Goal: Information Seeking & Learning: Learn about a topic

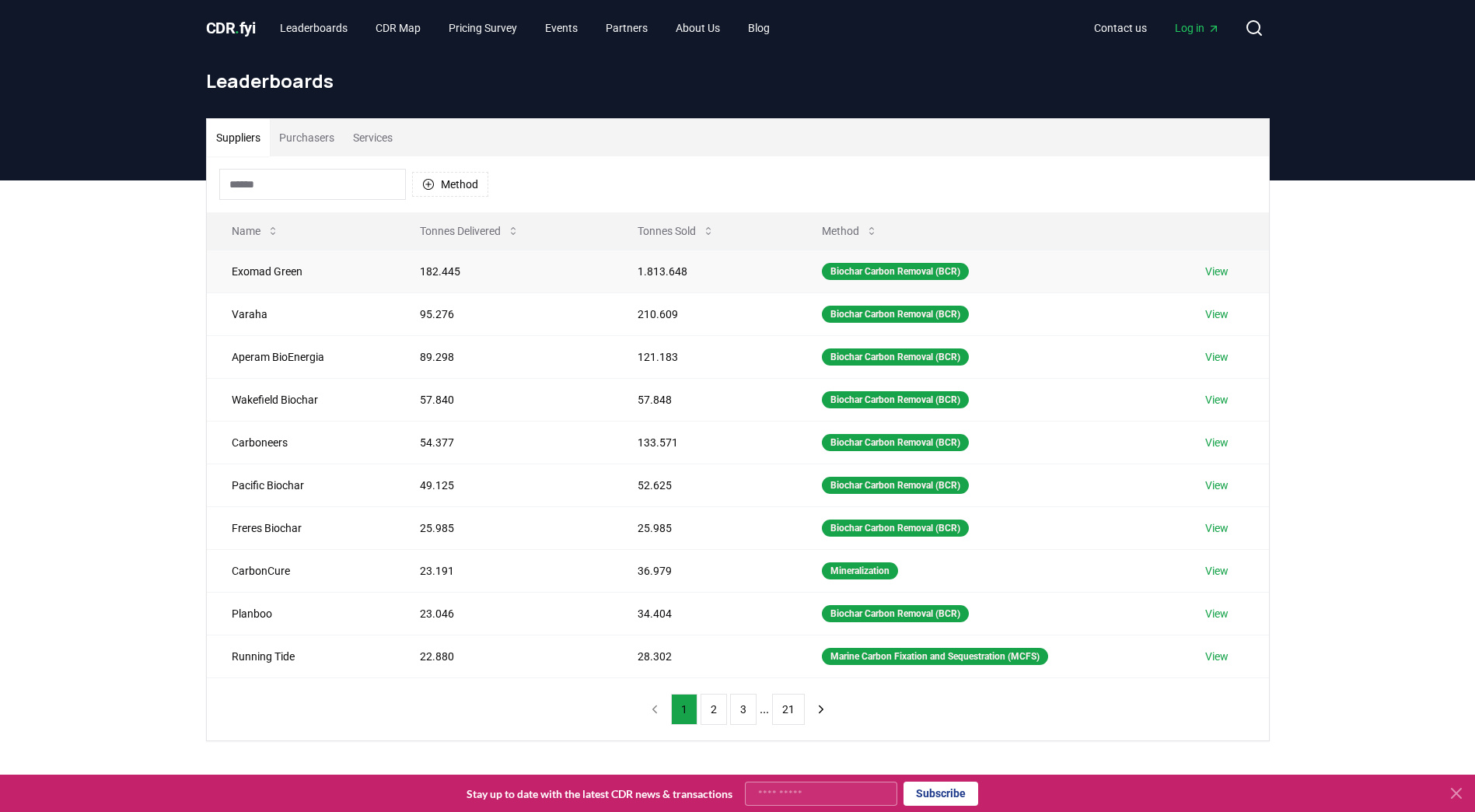
click at [1233, 268] on td "View" at bounding box center [1225, 270] width 89 height 42
click at [1227, 270] on link "View" at bounding box center [1217, 271] width 24 height 15
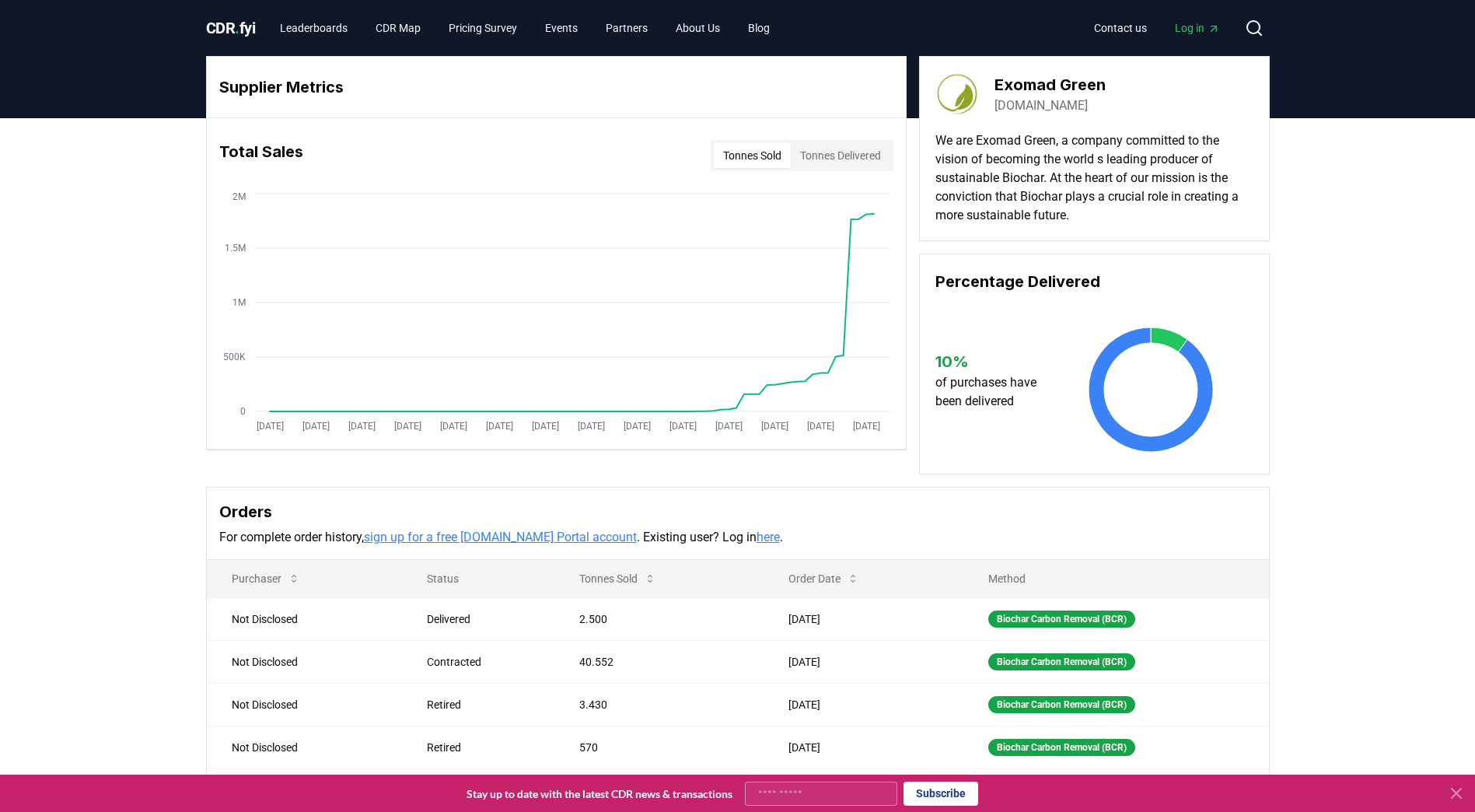
click at [852, 157] on button "Tonnes Delivered" at bounding box center [840, 155] width 99 height 25
click at [781, 157] on button "Tonnes Sold" at bounding box center [752, 155] width 77 height 25
click at [835, 156] on button "Tonnes Delivered" at bounding box center [840, 155] width 99 height 25
click at [747, 155] on button "Tonnes Sold" at bounding box center [752, 155] width 77 height 25
click at [846, 153] on button "Tonnes Delivered" at bounding box center [840, 155] width 99 height 25
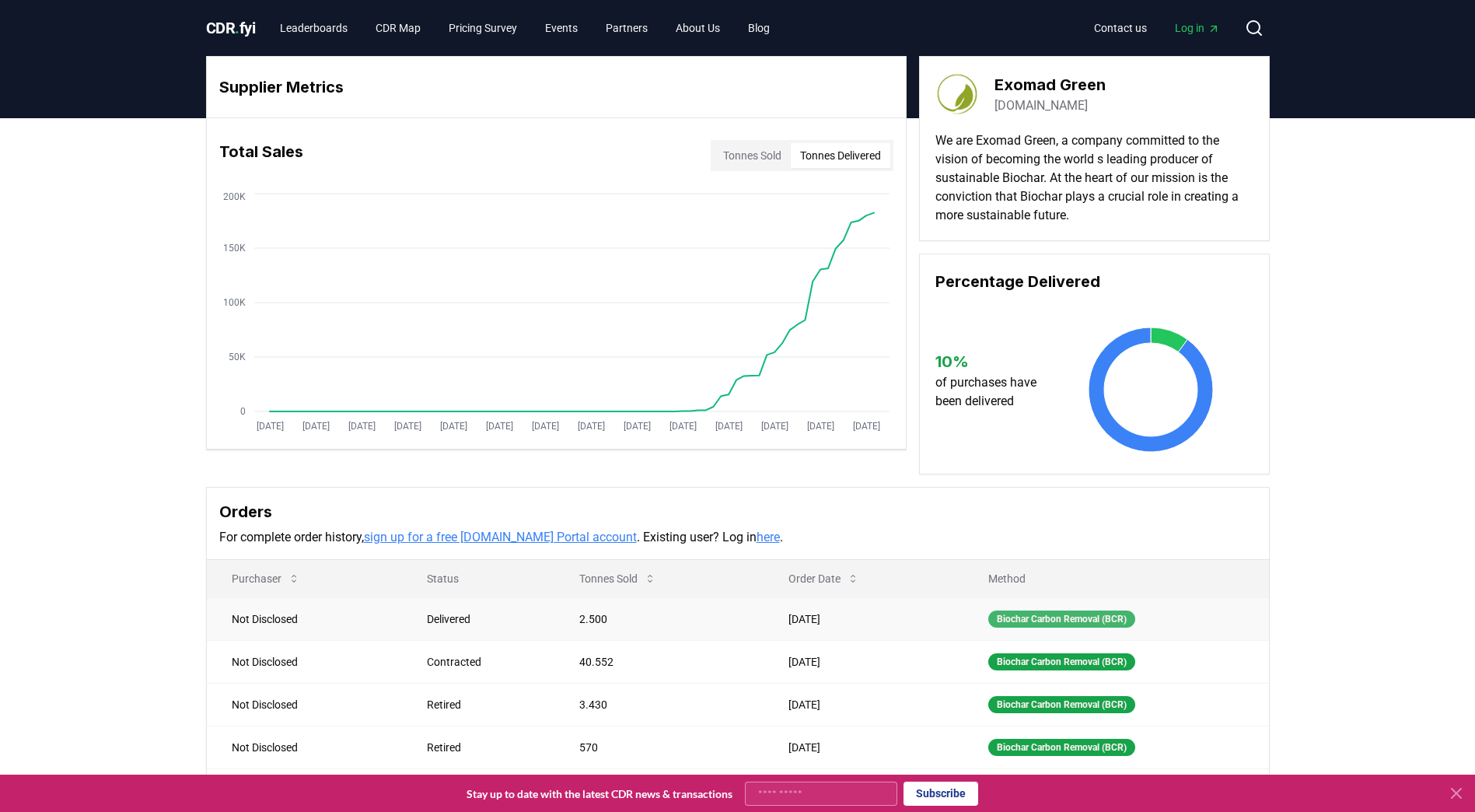
click at [1077, 611] on div "Biochar Carbon Removal (BCR)" at bounding box center [1061, 619] width 147 height 17
click at [1076, 623] on div "Biochar Carbon Removal (BCR)" at bounding box center [1061, 619] width 147 height 17
